Goal: Task Accomplishment & Management: Complete application form

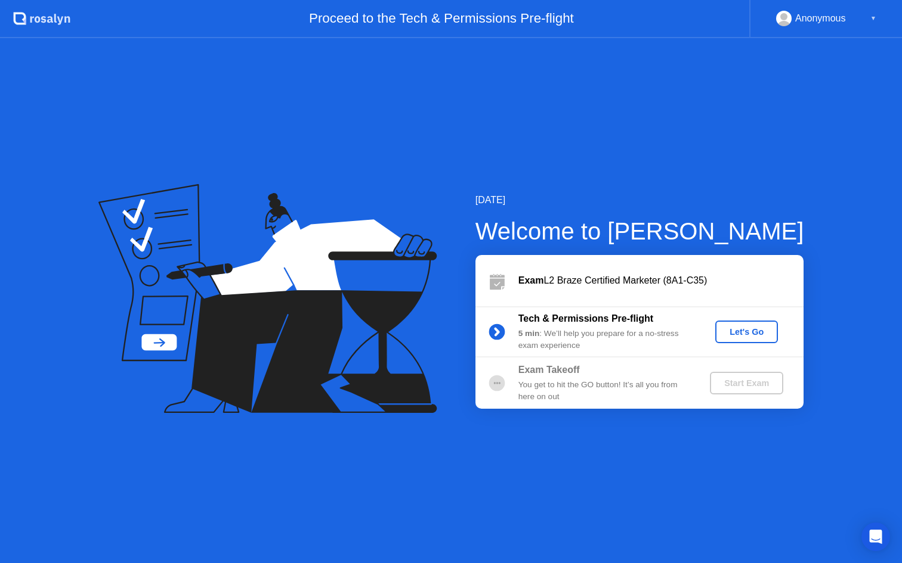
click at [730, 333] on div "Let's Go" at bounding box center [746, 332] width 53 height 10
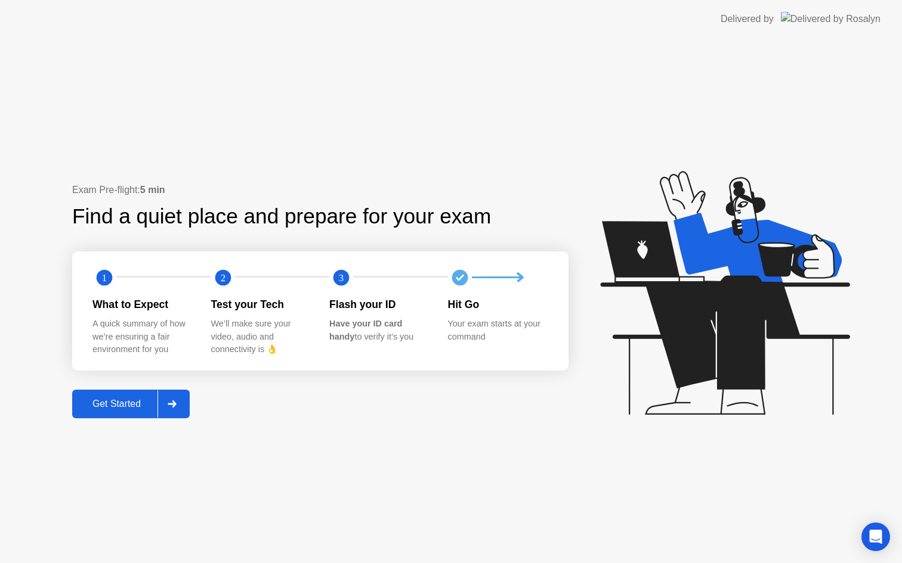
click at [177, 408] on div at bounding box center [171, 404] width 29 height 27
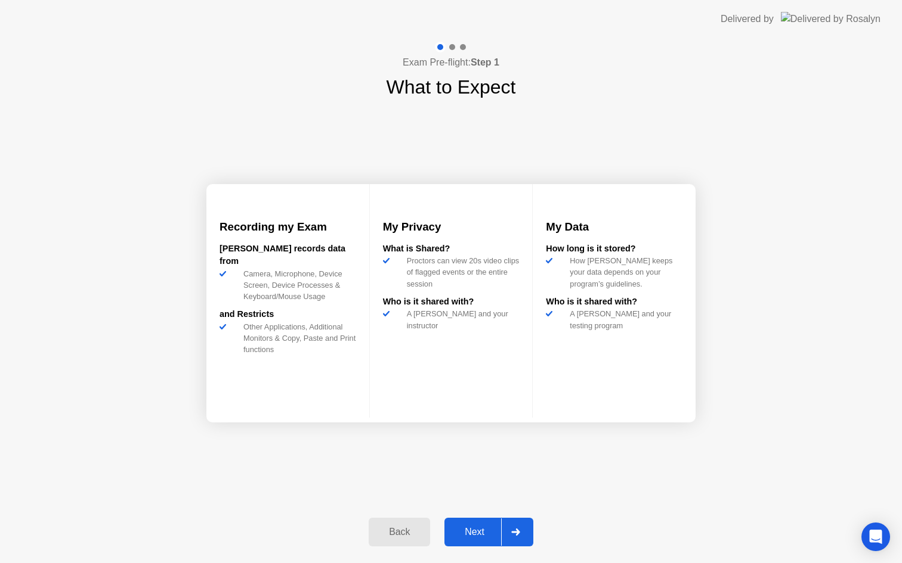
click at [521, 528] on div at bounding box center [515, 532] width 29 height 27
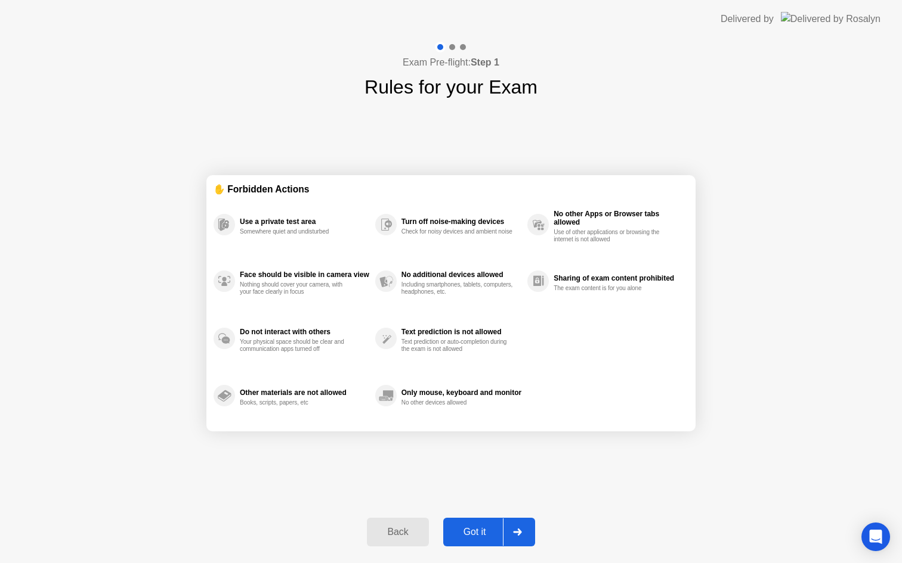
click at [519, 531] on icon at bounding box center [517, 532] width 8 height 7
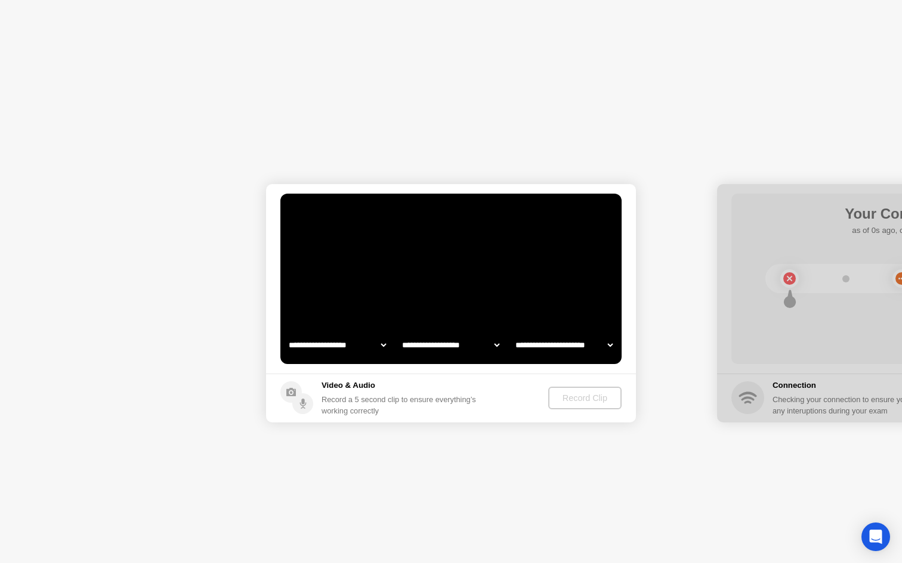
select select "**********"
select select "*******"
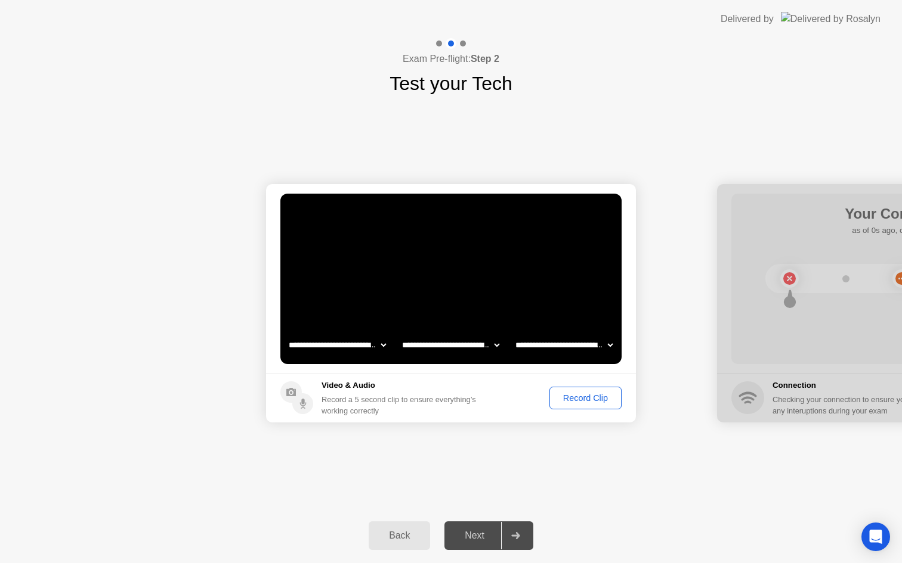
click at [578, 400] on div "Record Clip" at bounding box center [585, 399] width 64 height 10
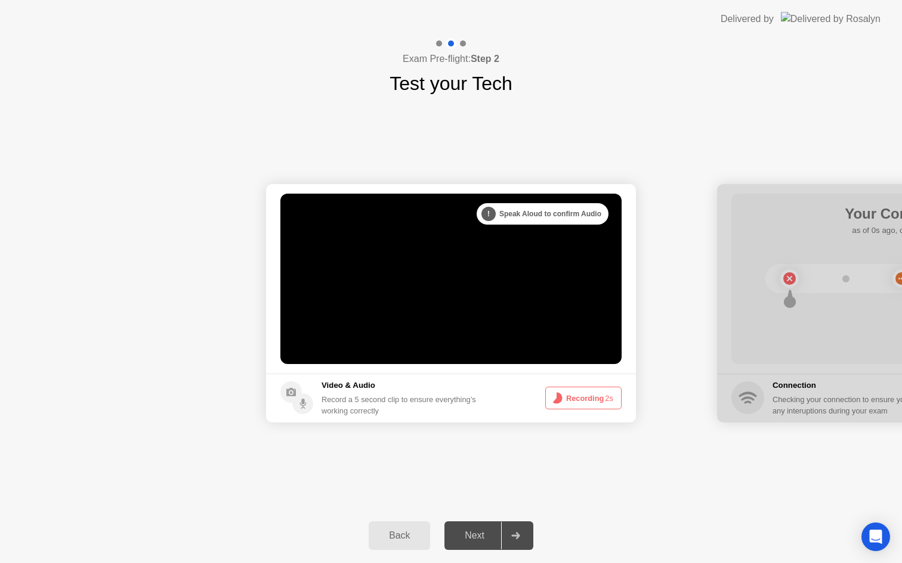
click at [565, 401] on button "Recording 2s" at bounding box center [583, 398] width 76 height 23
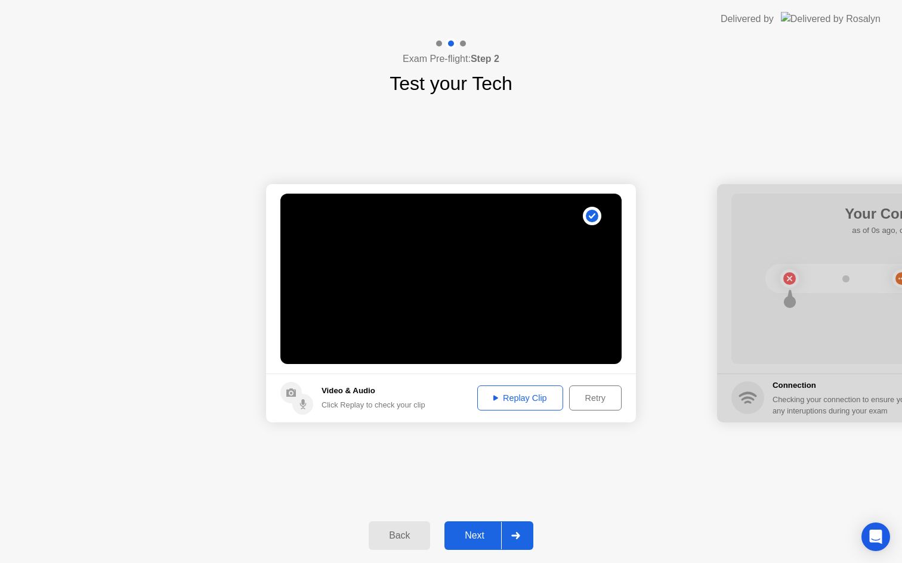
click at [510, 533] on div at bounding box center [515, 535] width 29 height 27
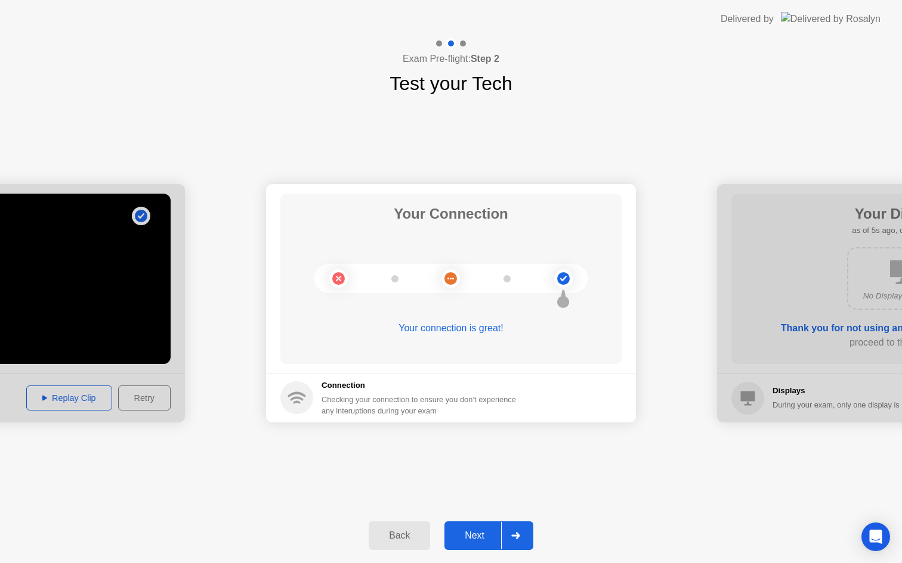
click at [494, 532] on div "Next" at bounding box center [474, 536] width 53 height 11
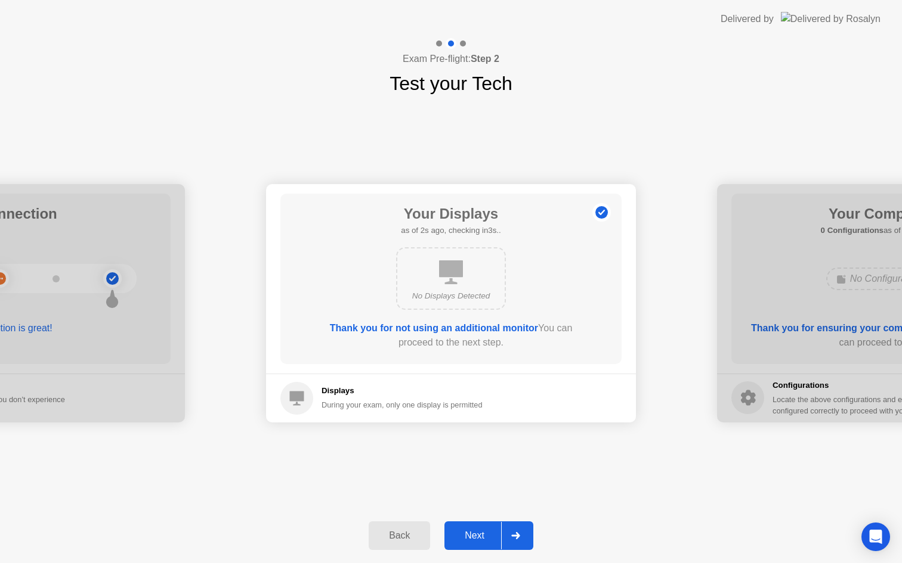
click at [485, 538] on div "Next" at bounding box center [474, 536] width 53 height 11
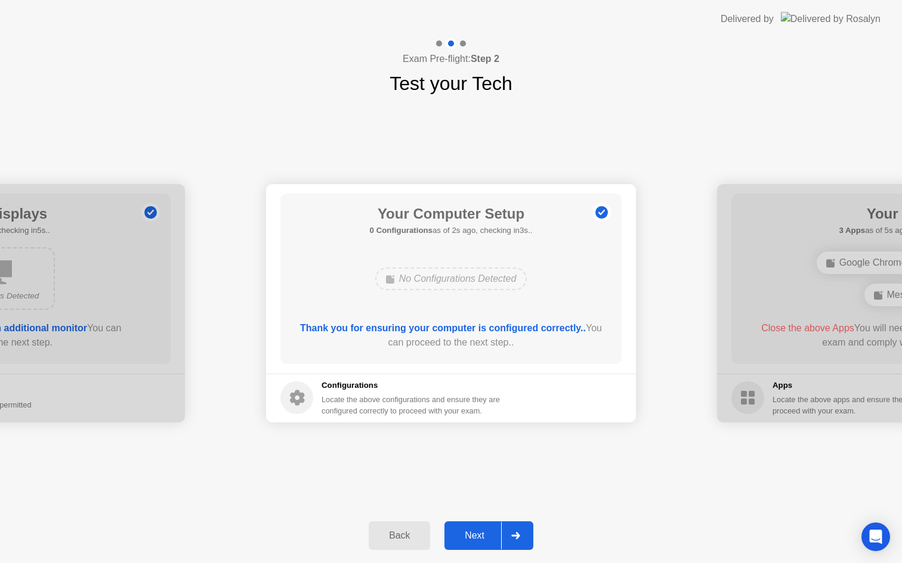
click at [484, 533] on div "Next" at bounding box center [474, 536] width 53 height 11
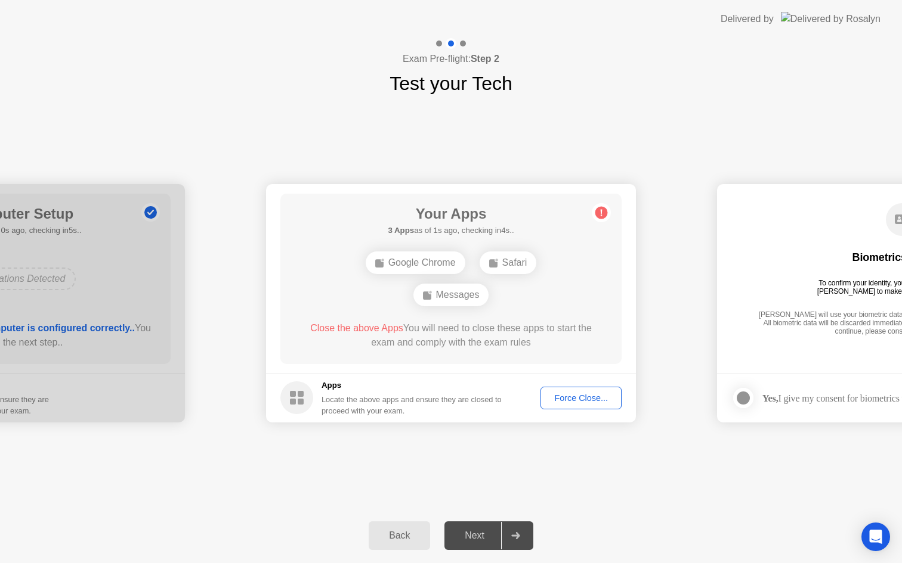
click at [552, 398] on div "Force Close..." at bounding box center [580, 399] width 73 height 10
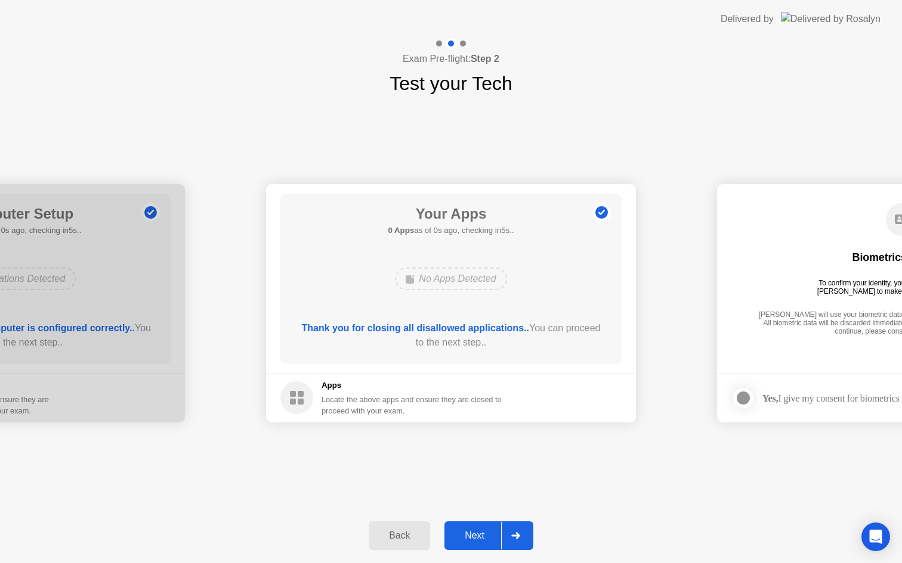
click at [482, 536] on div "Next" at bounding box center [474, 536] width 53 height 11
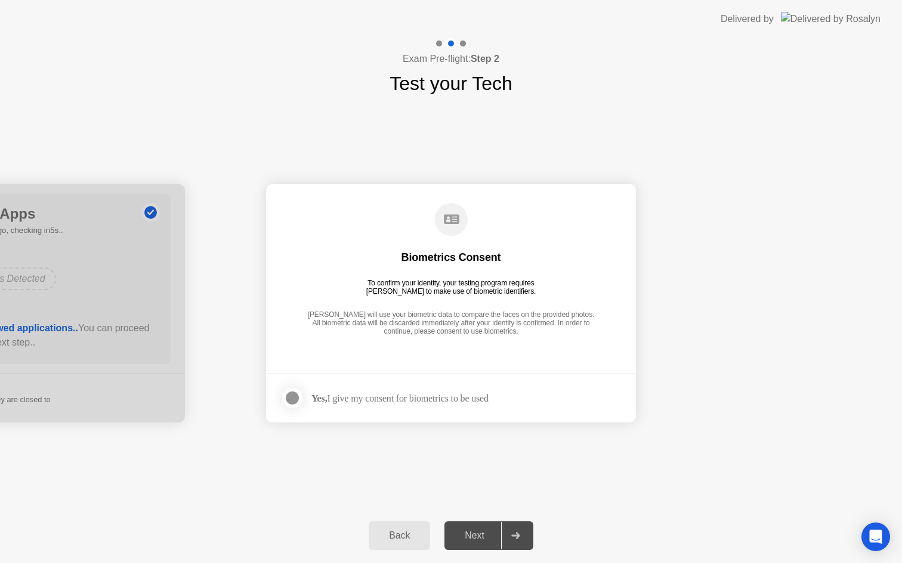
click at [416, 403] on div "Yes, I give my consent for biometrics to be used" at bounding box center [399, 398] width 177 height 11
click at [298, 397] on div at bounding box center [292, 398] width 14 height 14
click at [472, 534] on div "Next" at bounding box center [474, 536] width 53 height 11
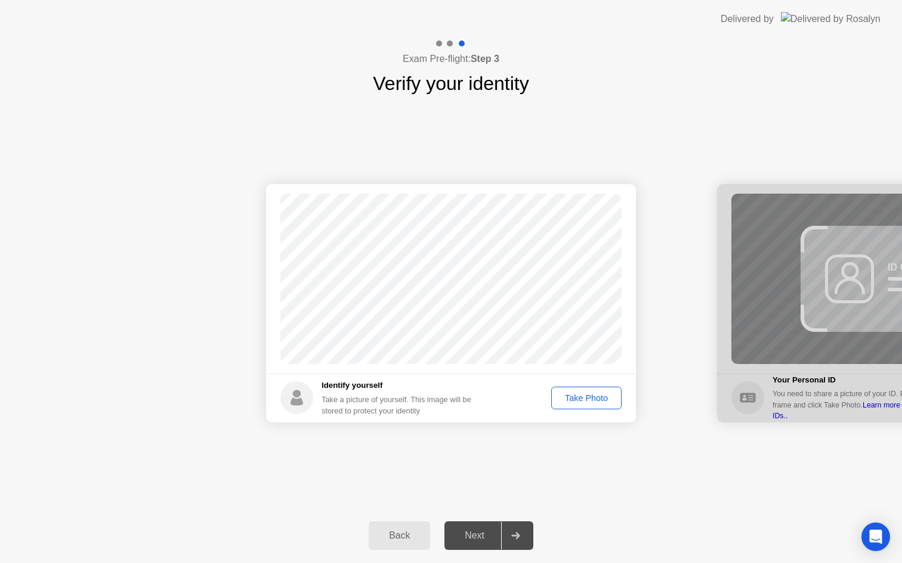
click at [578, 401] on div "Take Photo" at bounding box center [586, 399] width 62 height 10
click at [470, 532] on div "Next" at bounding box center [474, 536] width 53 height 11
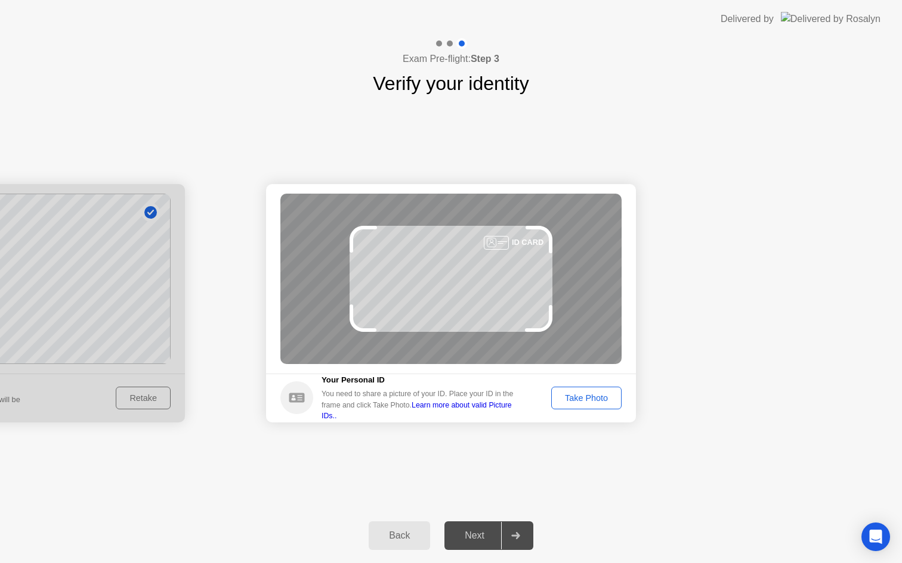
click at [568, 402] on div "Take Photo" at bounding box center [586, 399] width 62 height 10
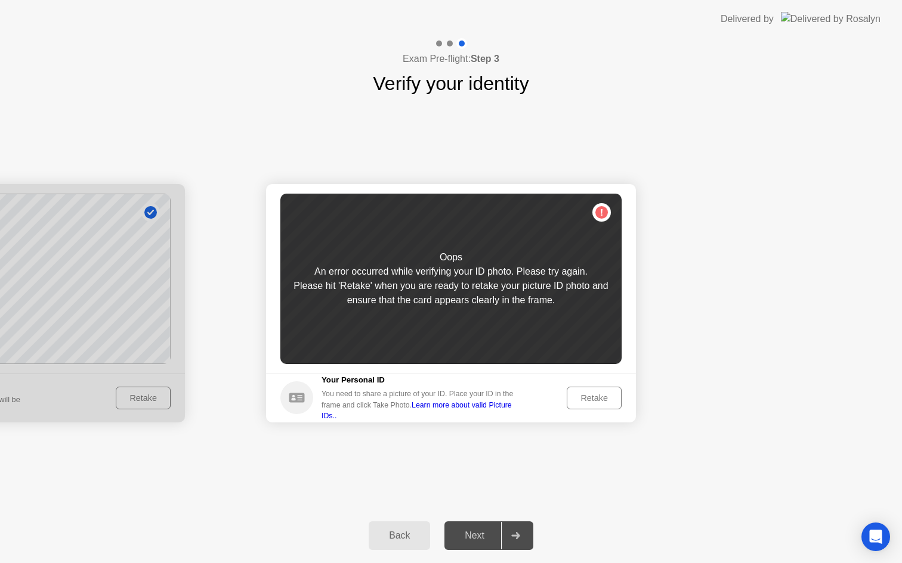
click at [575, 400] on div "Retake" at bounding box center [594, 399] width 47 height 10
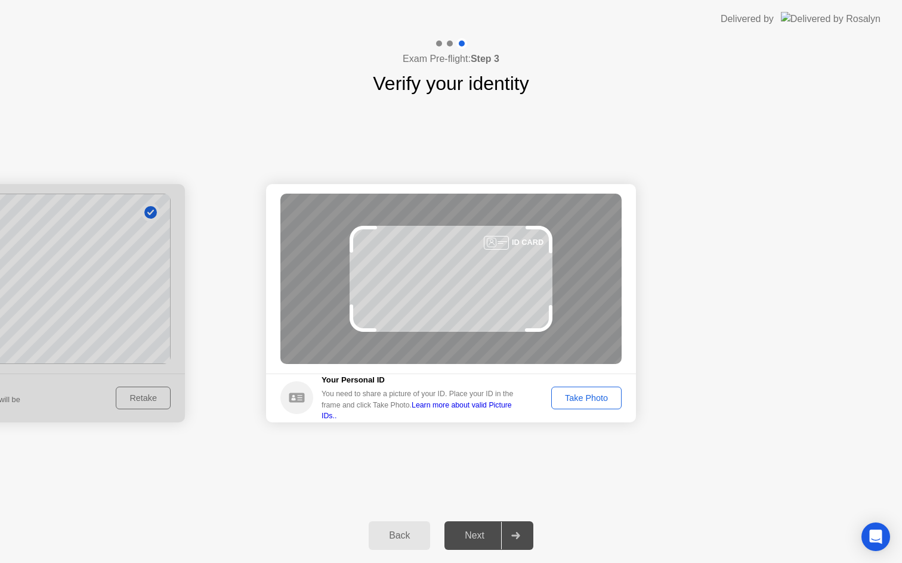
click at [567, 399] on div "Take Photo" at bounding box center [586, 399] width 62 height 10
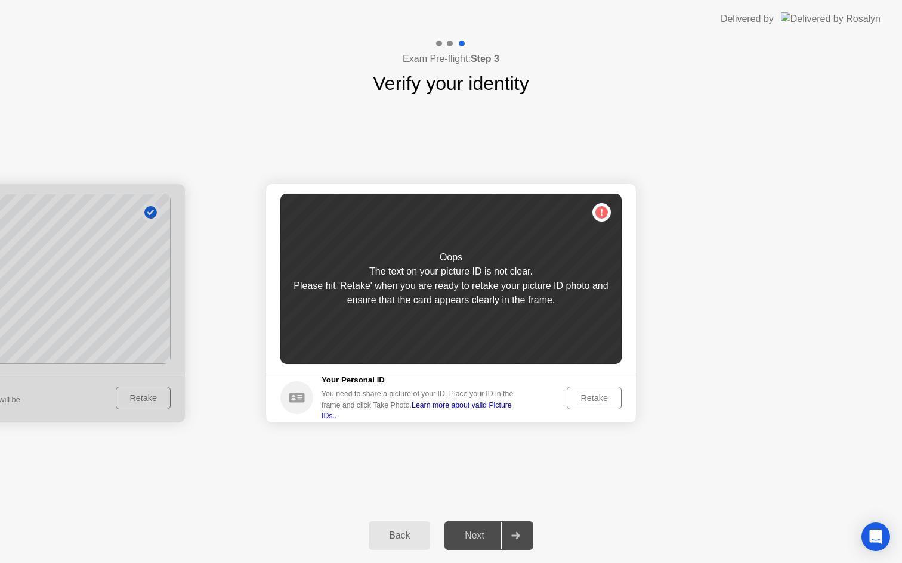
click at [482, 413] on link "Learn more about valid Picture IDs.." at bounding box center [416, 410] width 190 height 19
click at [598, 403] on div "Retake" at bounding box center [594, 399] width 47 height 10
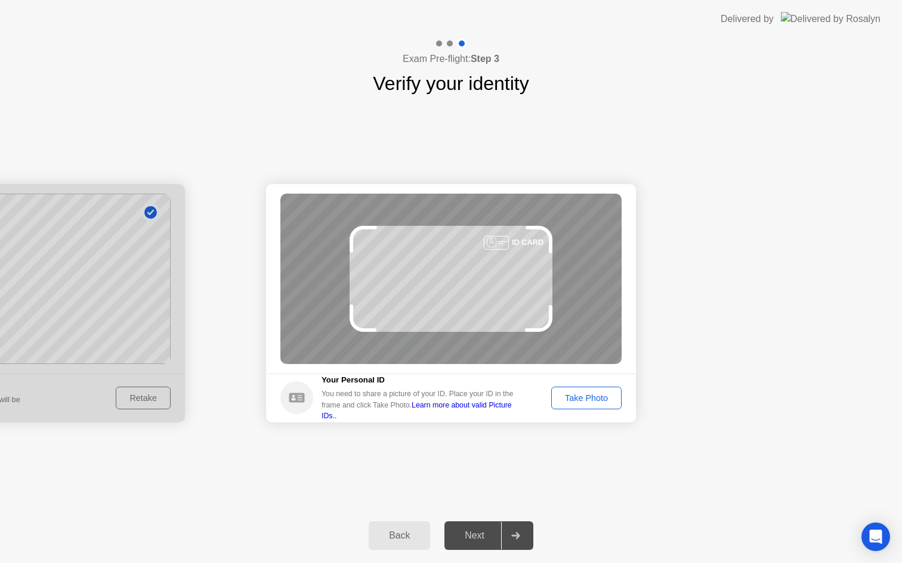
click at [599, 394] on div "Take Photo" at bounding box center [586, 399] width 62 height 10
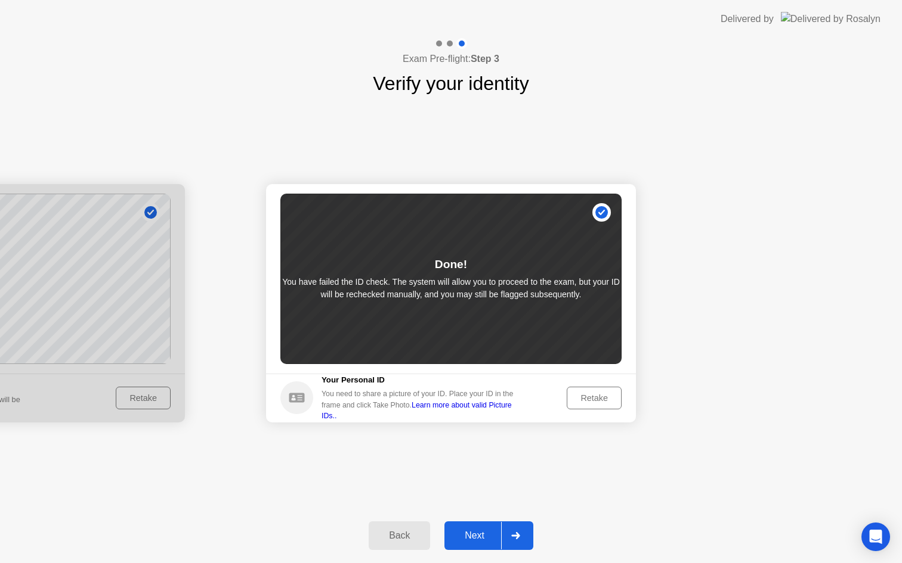
click at [490, 531] on div "Next" at bounding box center [474, 536] width 53 height 11
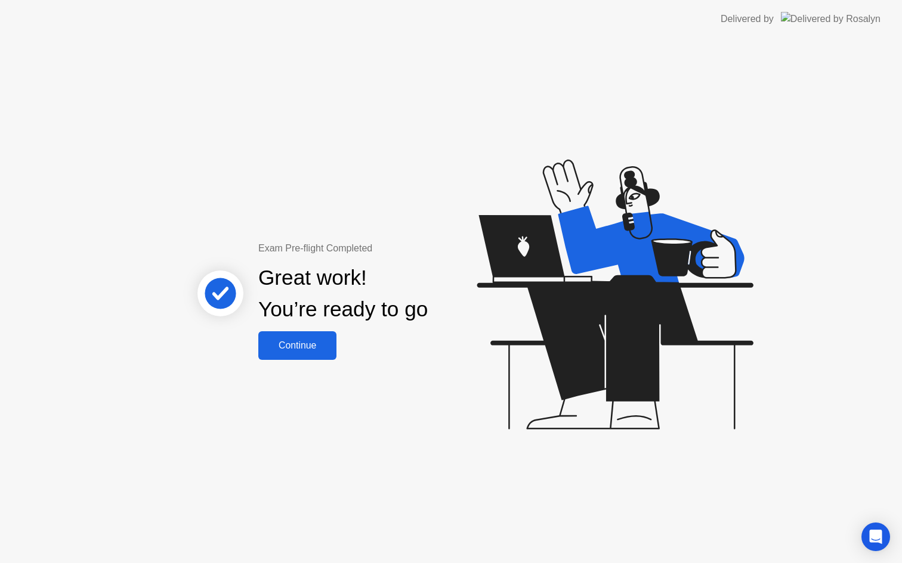
click at [308, 350] on div "Continue" at bounding box center [297, 345] width 71 height 11
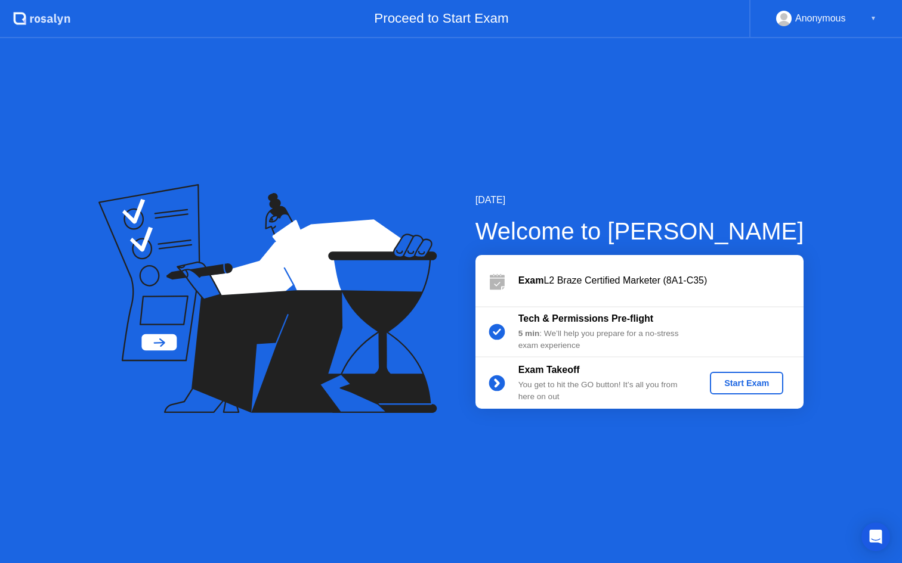
click at [732, 383] on div "Start Exam" at bounding box center [746, 384] width 64 height 10
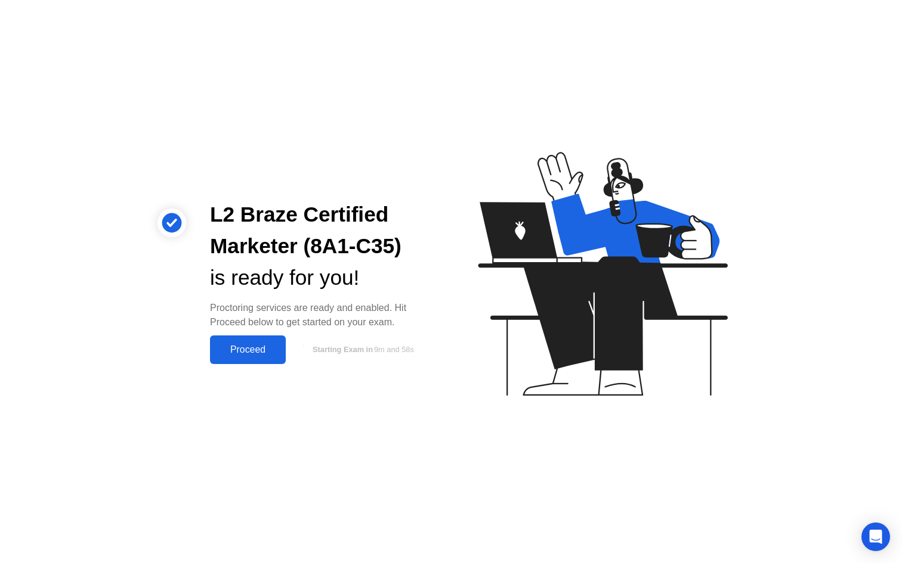
click at [241, 352] on div "Proceed" at bounding box center [247, 350] width 69 height 11
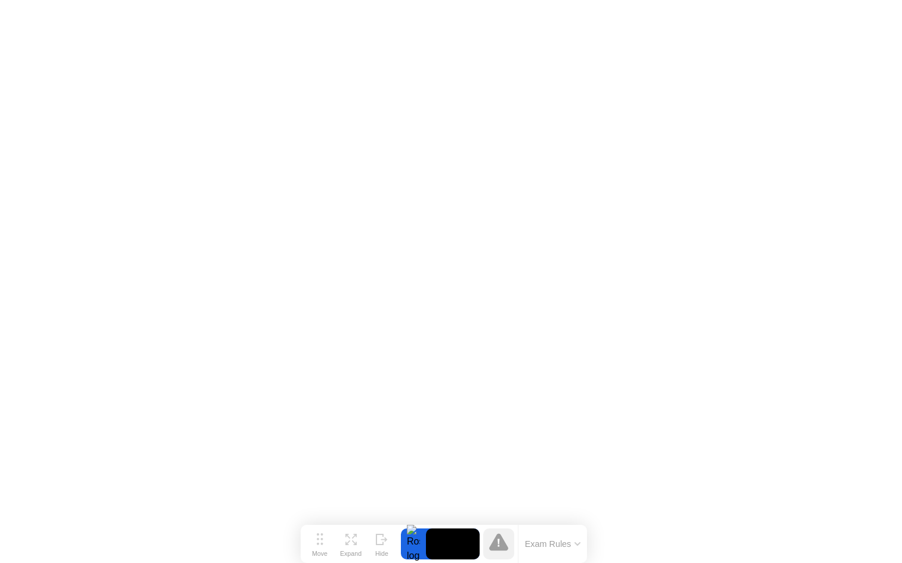
drag, startPoint x: 317, startPoint y: 543, endPoint x: 334, endPoint y: 529, distance: 22.1
click at [309, 557] on button "Move" at bounding box center [319, 544] width 31 height 31
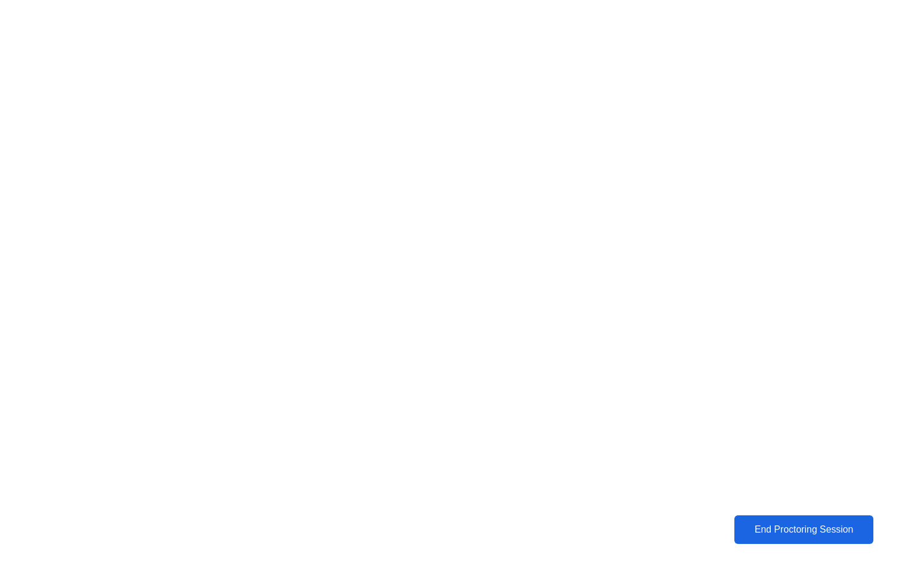
click at [772, 525] on div "End Proctoring Session" at bounding box center [804, 530] width 132 height 11
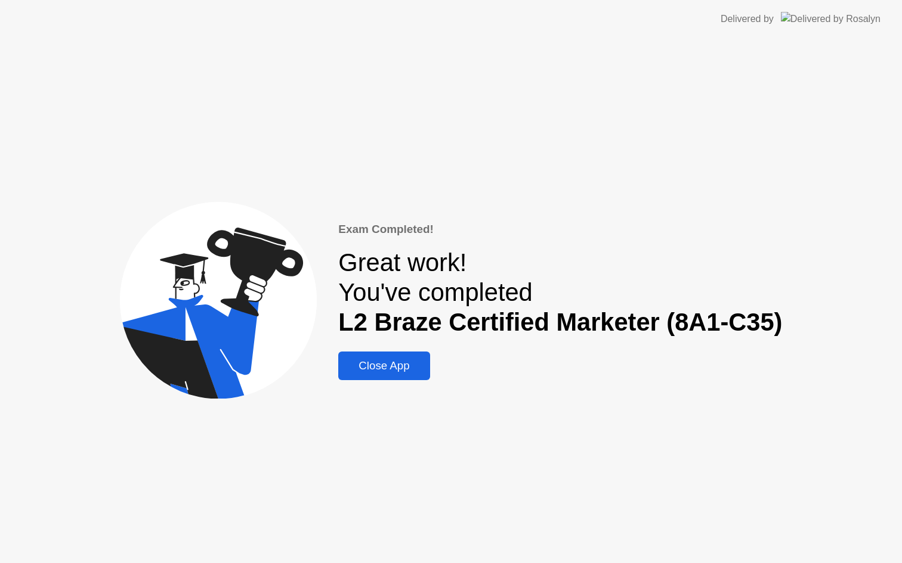
click at [397, 366] on div "Close App" at bounding box center [384, 366] width 84 height 13
